Goal: Task Accomplishment & Management: Use online tool/utility

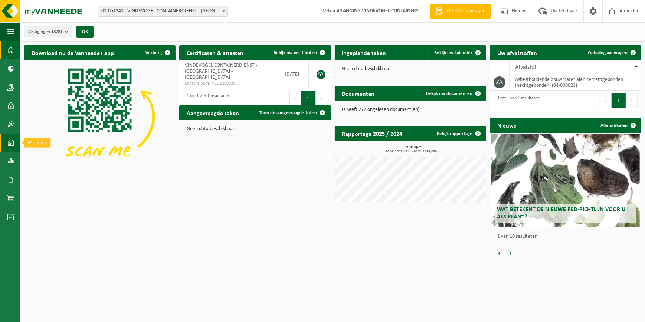
click at [9, 142] on span at bounding box center [10, 143] width 7 height 19
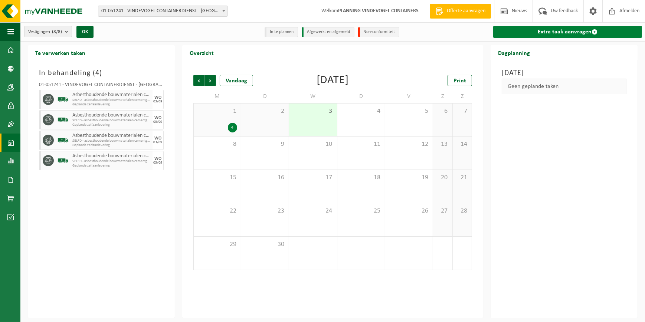
click at [522, 35] on link "Extra taak aanvragen" at bounding box center [567, 32] width 149 height 12
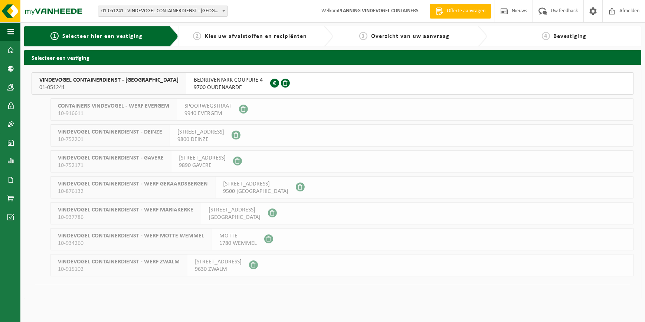
click at [194, 84] on span "9700 OUDENAARDE" at bounding box center [228, 87] width 69 height 7
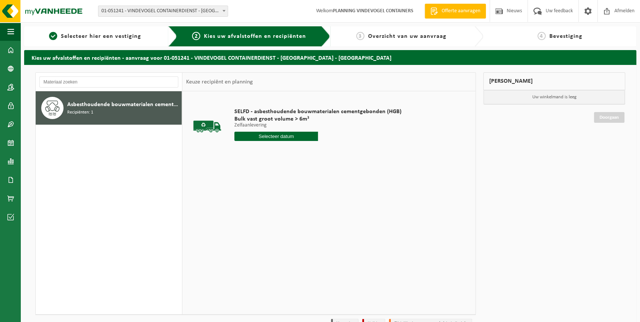
click at [269, 135] on input "text" at bounding box center [276, 136] width 84 height 9
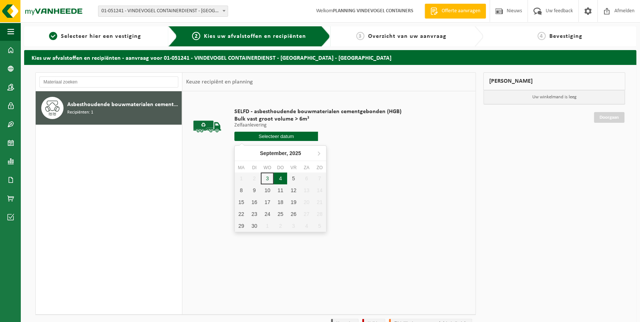
click at [281, 178] on div "4" at bounding box center [280, 179] width 13 height 12
type input "Van 2025-09-04"
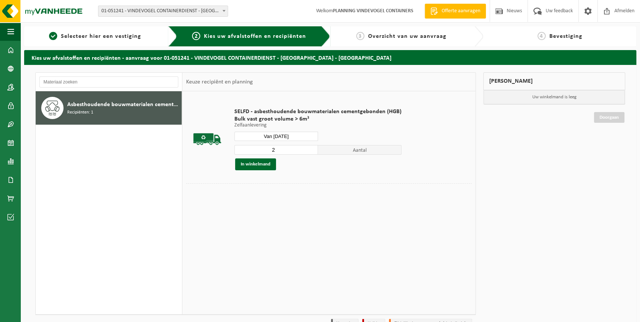
click at [311, 148] on input "2" at bounding box center [276, 150] width 84 height 10
click at [311, 148] on input "3" at bounding box center [276, 150] width 84 height 10
type input "4"
click at [311, 148] on input "4" at bounding box center [276, 150] width 84 height 10
click at [265, 167] on button "In winkelmand" at bounding box center [255, 165] width 41 height 12
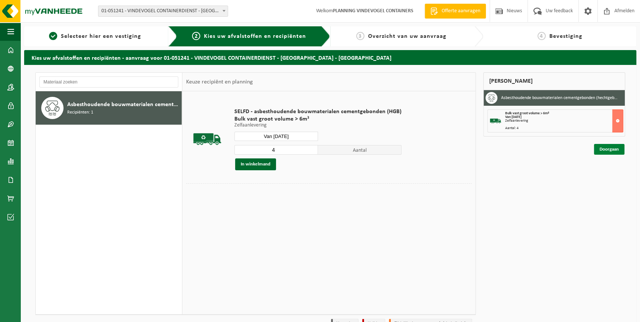
click at [606, 147] on link "Doorgaan" at bounding box center [609, 149] width 30 height 11
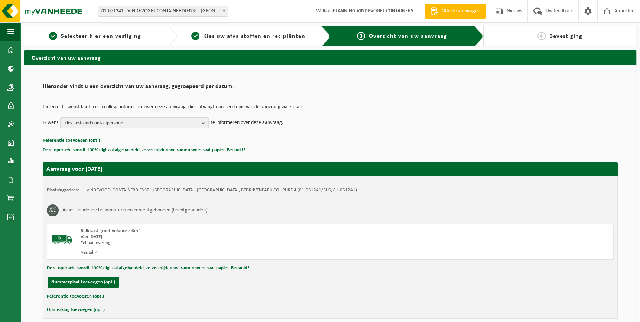
scroll to position [33, 0]
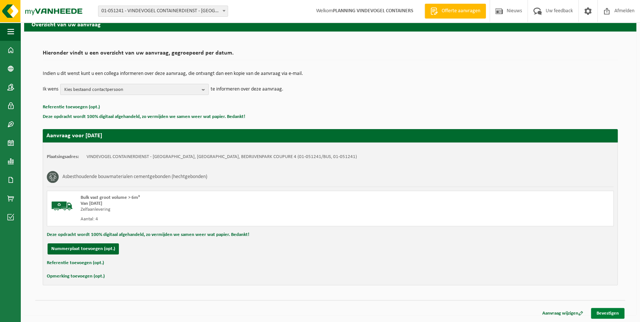
click at [606, 315] on link "Bevestigen" at bounding box center [607, 313] width 33 height 11
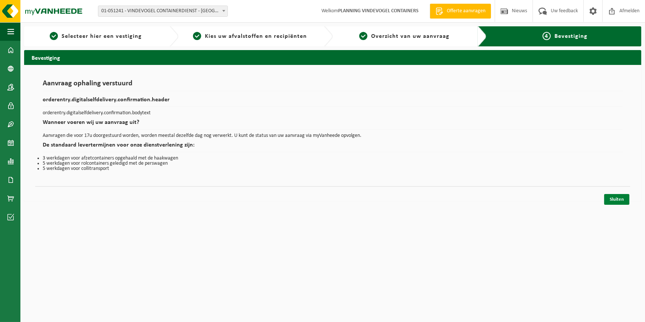
click at [615, 200] on link "Sluiten" at bounding box center [616, 199] width 25 height 11
